Goal: Transaction & Acquisition: Book appointment/travel/reservation

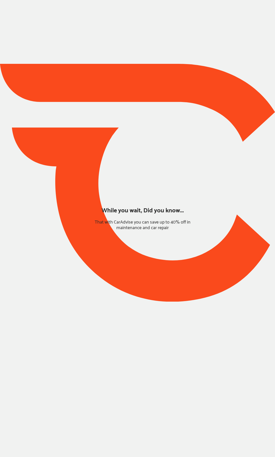
type input "*****"
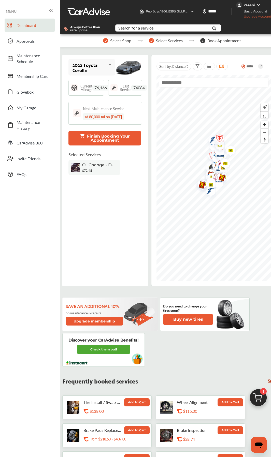
click at [250, 2] on div "Yareni" at bounding box center [253, 5] width 35 height 6
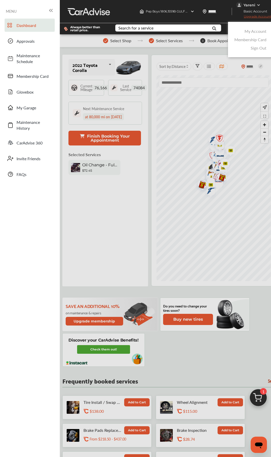
click at [250, 32] on link "My Account" at bounding box center [256, 31] width 22 height 6
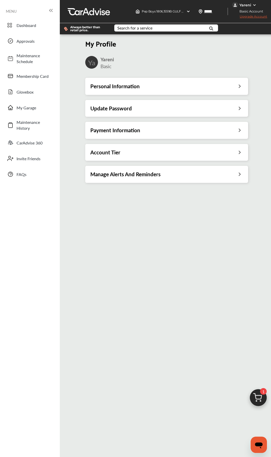
click at [141, 90] on div "Personal Information" at bounding box center [166, 86] width 153 height 7
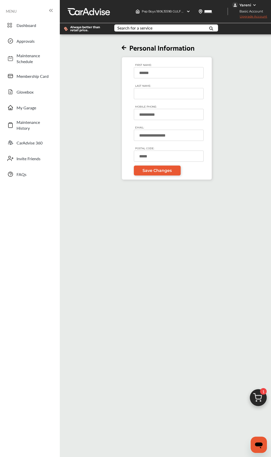
click at [158, 94] on input "LAST NAME:" at bounding box center [169, 93] width 70 height 11
type input "*******"
click at [161, 168] on link "Save Changes" at bounding box center [157, 171] width 47 height 10
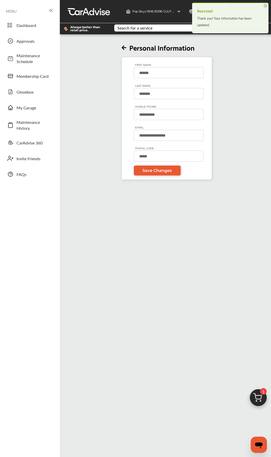
click at [93, 68] on div "**********" at bounding box center [166, 107] width 217 height 145
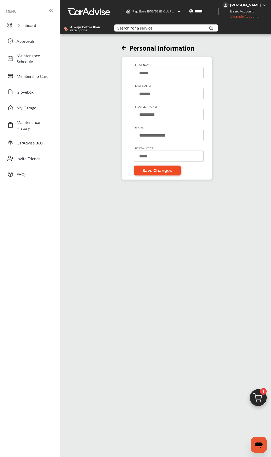
click at [154, 172] on span "Save Changes" at bounding box center [157, 170] width 29 height 5
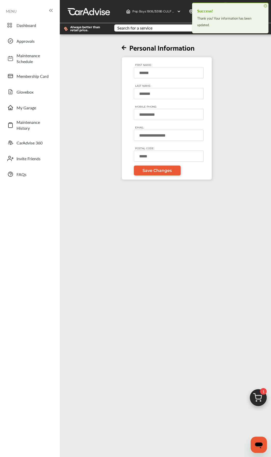
click at [265, 5] on span "×" at bounding box center [266, 6] width 4 height 4
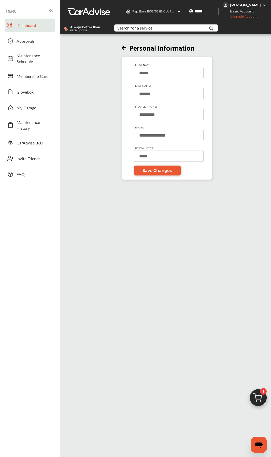
click at [30, 26] on span "Dashboard" at bounding box center [35, 25] width 36 height 6
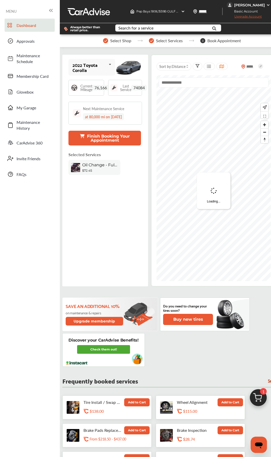
click at [260, 216] on img at bounding box center [258, 399] width 24 height 24
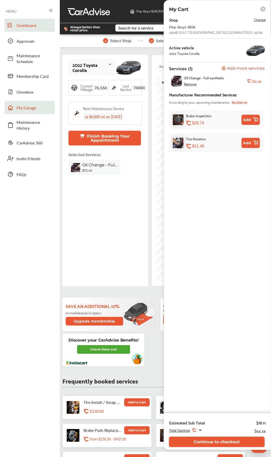
click at [25, 114] on link "My Garage" at bounding box center [30, 107] width 50 height 13
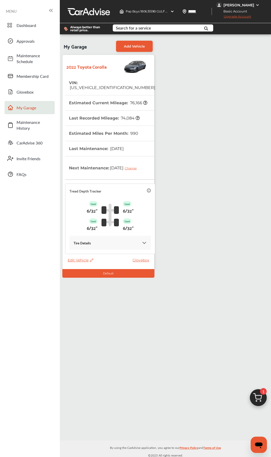
drag, startPoint x: 25, startPoint y: 27, endPoint x: 59, endPoint y: 102, distance: 82.2
click at [25, 28] on span "Dashboard" at bounding box center [35, 25] width 36 height 6
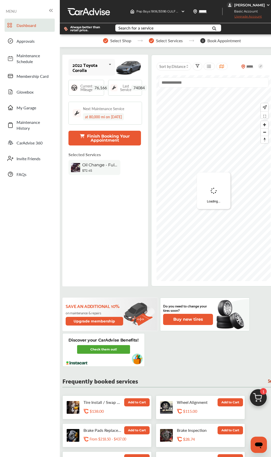
click at [259, 216] on img at bounding box center [258, 399] width 24 height 24
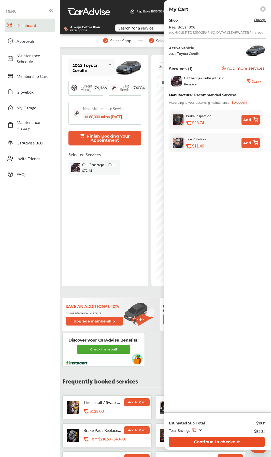
click at [222, 216] on button "Continue to checkout" at bounding box center [217, 442] width 96 height 10
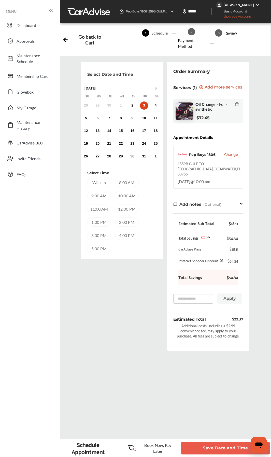
click at [125, 196] on div "10:00 AM" at bounding box center [127, 195] width 24 height 9
click at [205, 216] on button "Save Date and Time" at bounding box center [225, 448] width 89 height 13
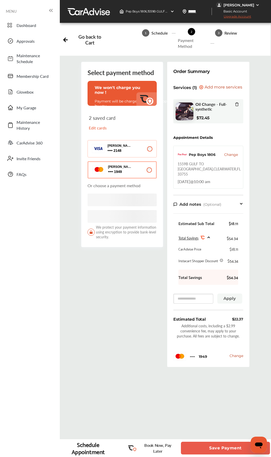
click at [206, 216] on button "Save Payment" at bounding box center [225, 448] width 89 height 13
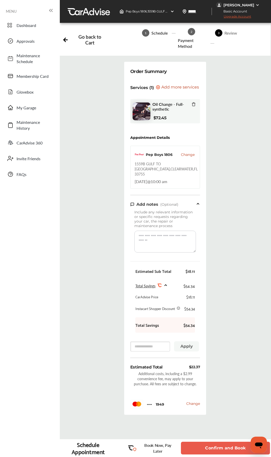
click at [206, 216] on button "Confirm and Book" at bounding box center [225, 448] width 89 height 13
